Goal: Information Seeking & Learning: Compare options

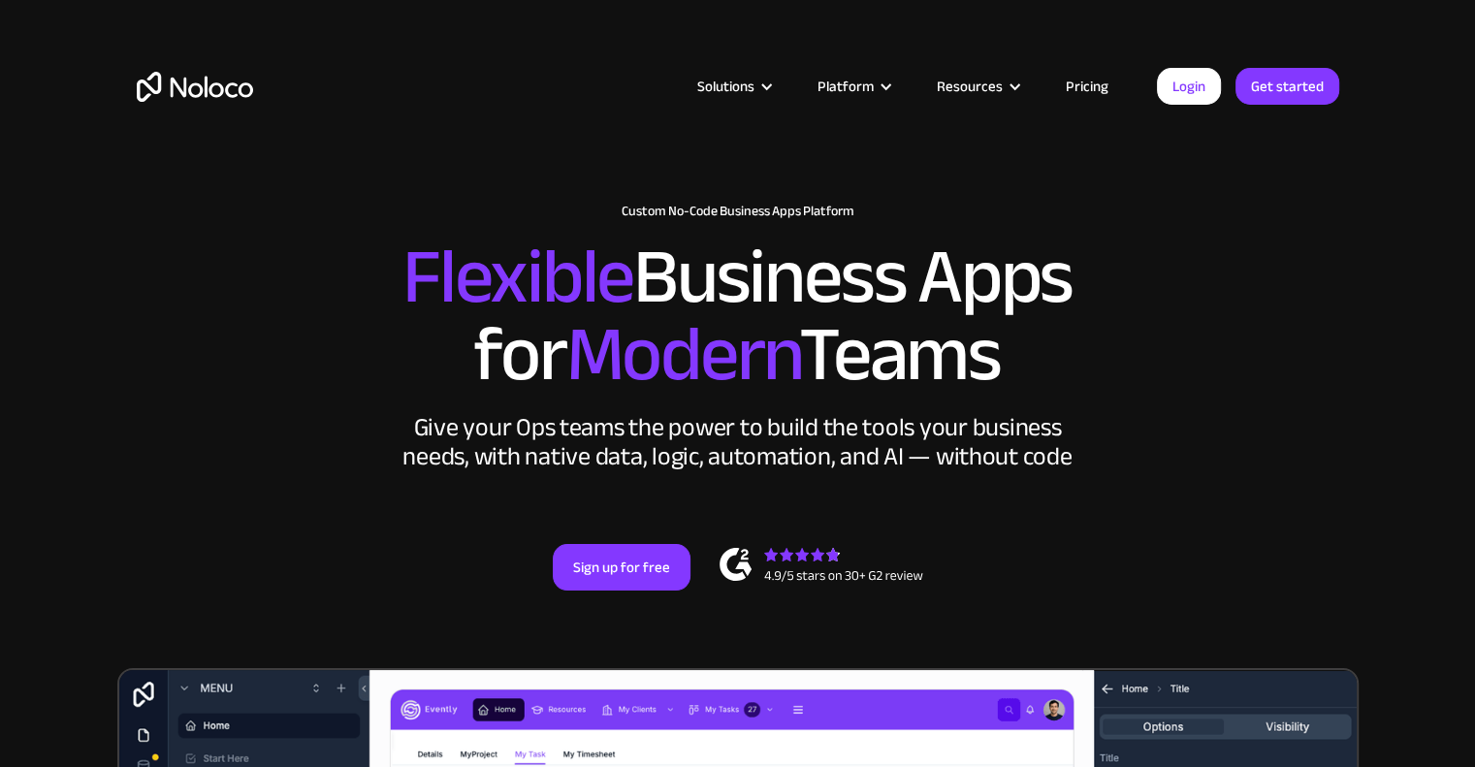
click at [1081, 96] on link "Pricing" at bounding box center [1087, 86] width 91 height 25
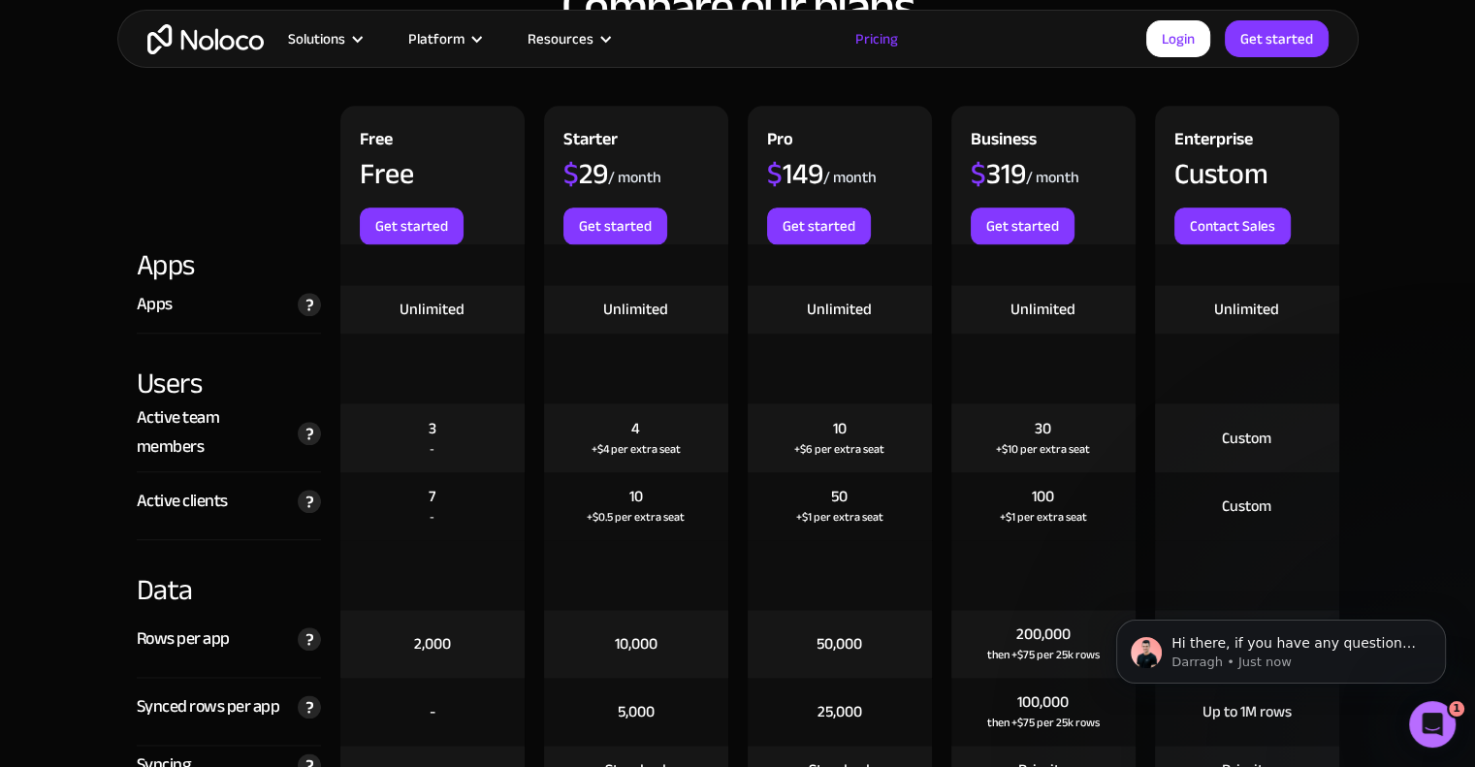
scroll to position [2037, 0]
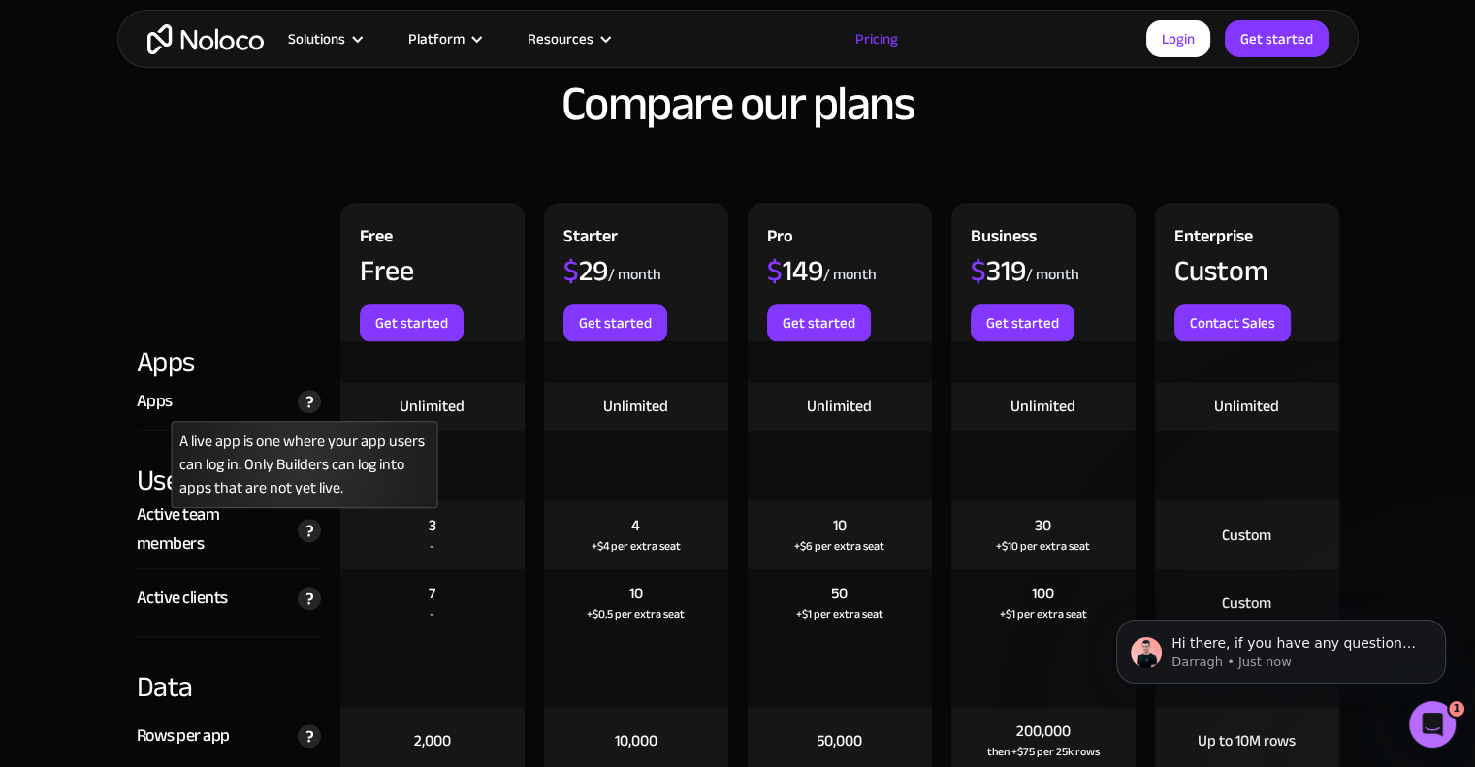
click at [312, 407] on img at bounding box center [309, 401] width 23 height 23
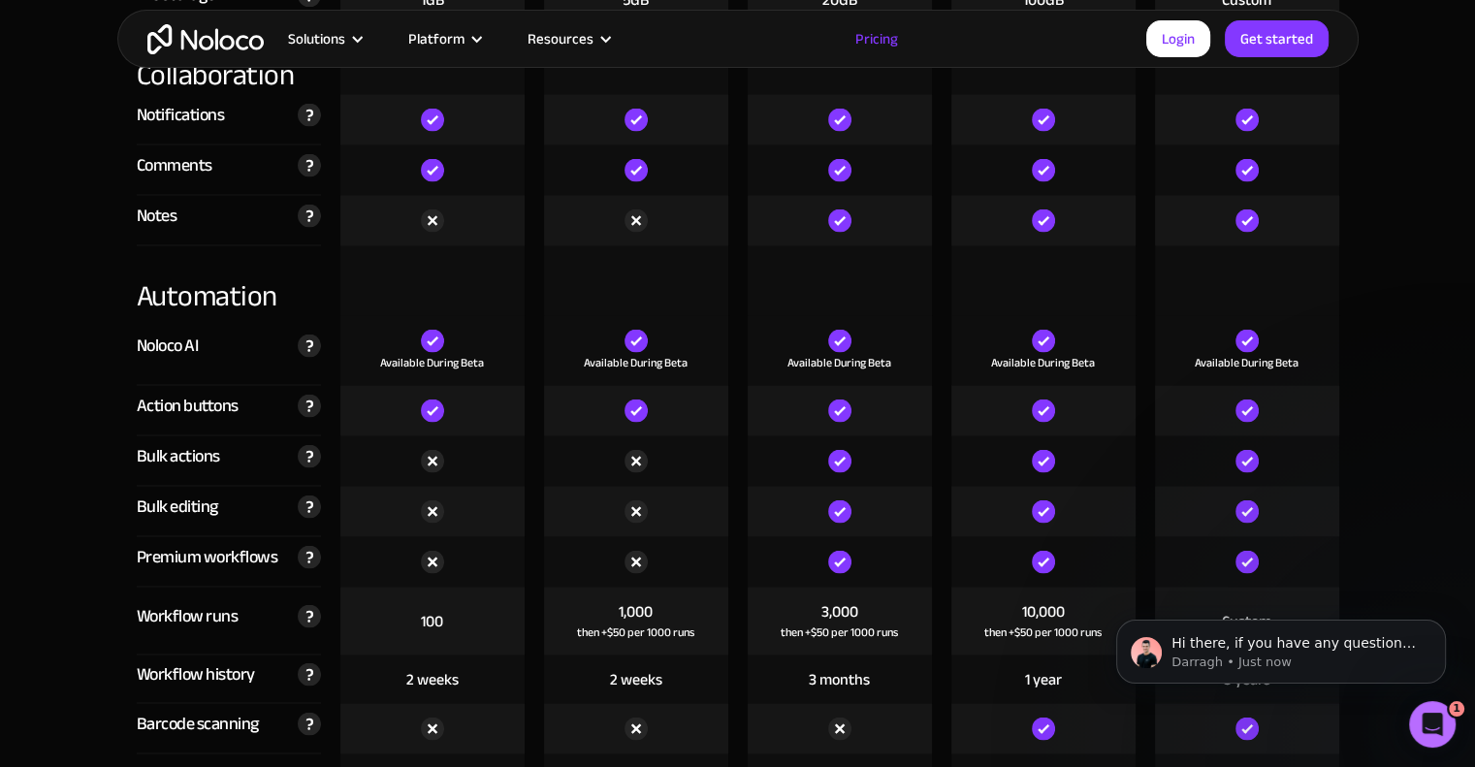
scroll to position [3783, 0]
